Goal: Find specific page/section: Find specific page/section

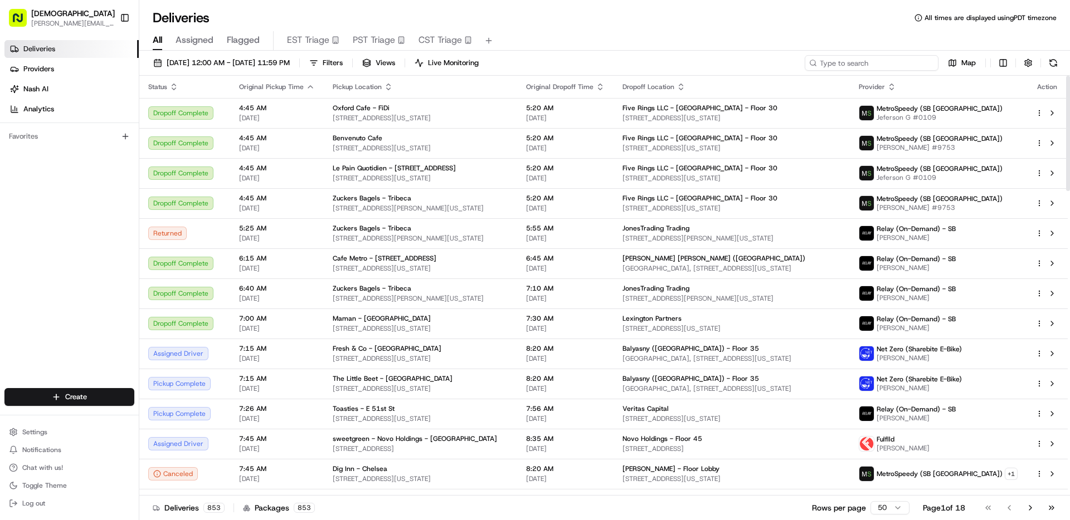
click at [900, 67] on input at bounding box center [872, 63] width 134 height 16
type input "spectrum"
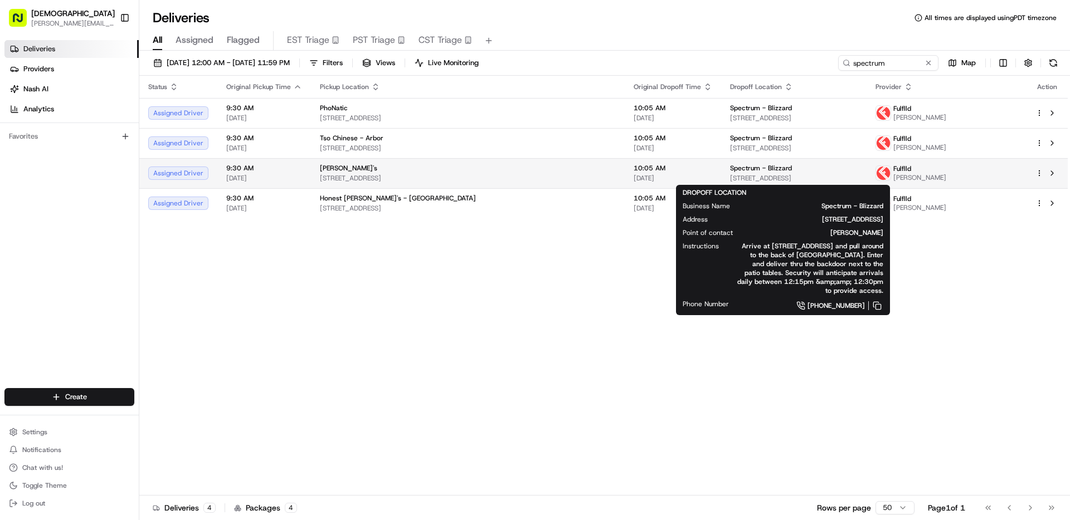
drag, startPoint x: 680, startPoint y: 177, endPoint x: 797, endPoint y: 179, distance: 117.0
click at [797, 179] on td "Spectrum - Blizzard [STREET_ADDRESS]" at bounding box center [794, 173] width 146 height 30
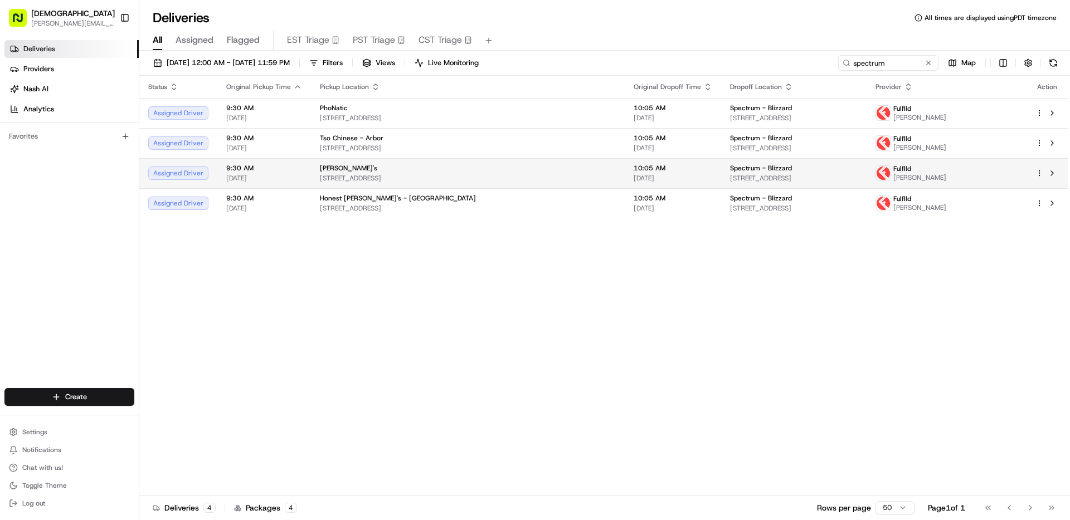
copy span "[STREET_ADDRESS]"
click at [523, 316] on div "Status Original Pickup Time Pickup Location Original Dropoff Time Dropoff Locat…" at bounding box center [603, 286] width 928 height 420
